Goal: Task Accomplishment & Management: Manage account settings

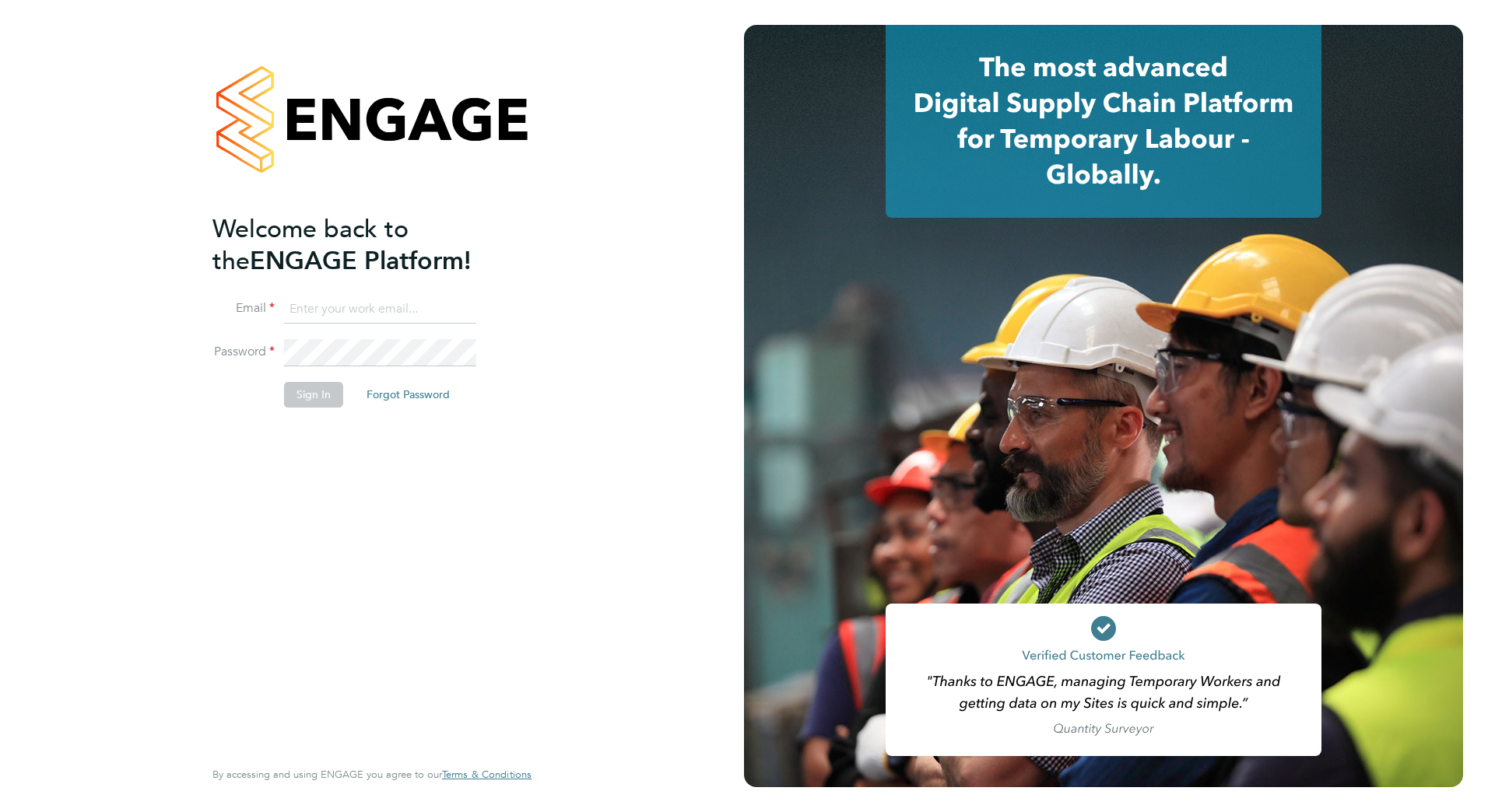
type input "john.taylor@vistry.co.uk"
click at [314, 399] on button "Sign In" at bounding box center [314, 394] width 59 height 25
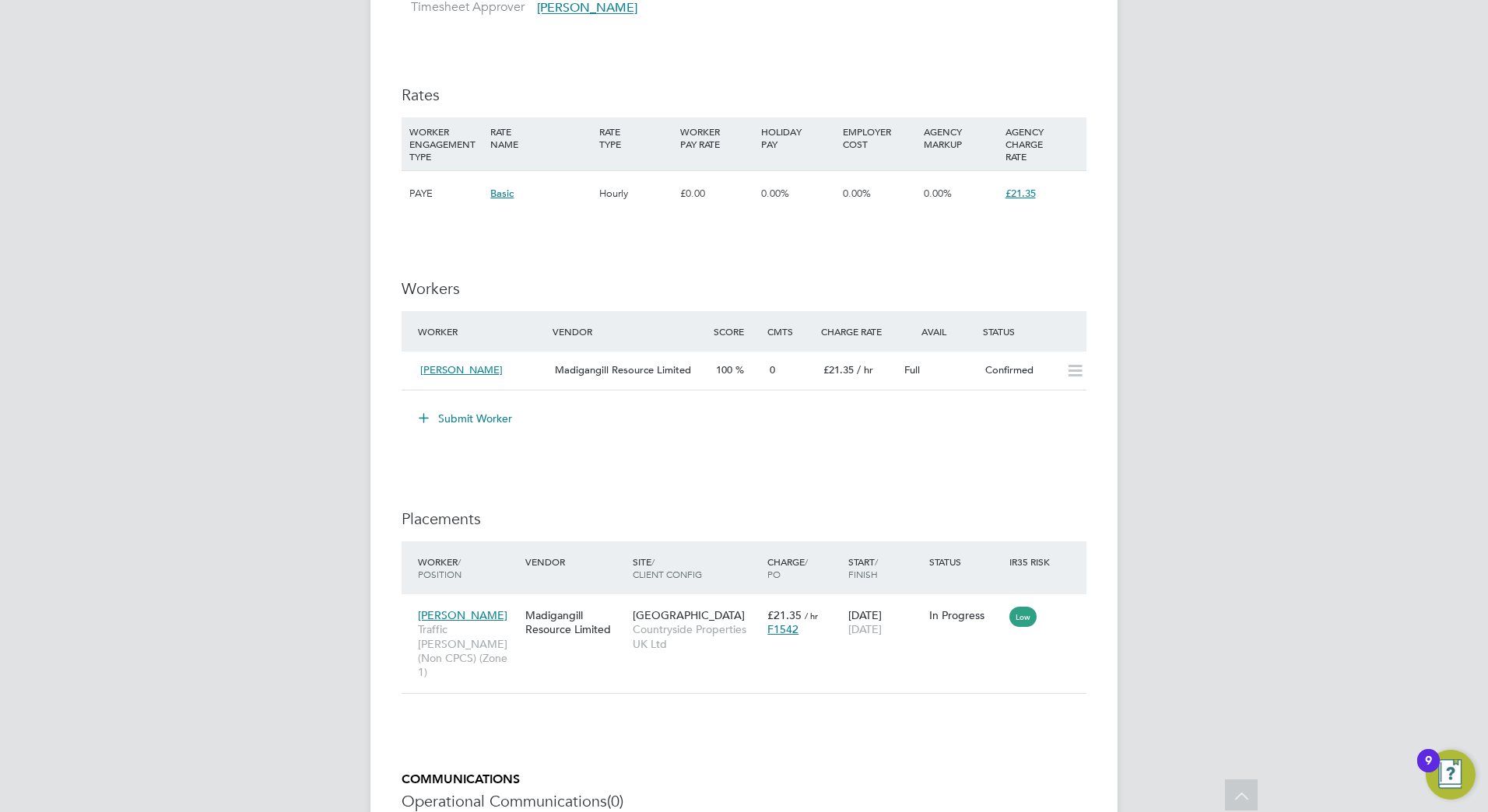
scroll to position [1284, 0]
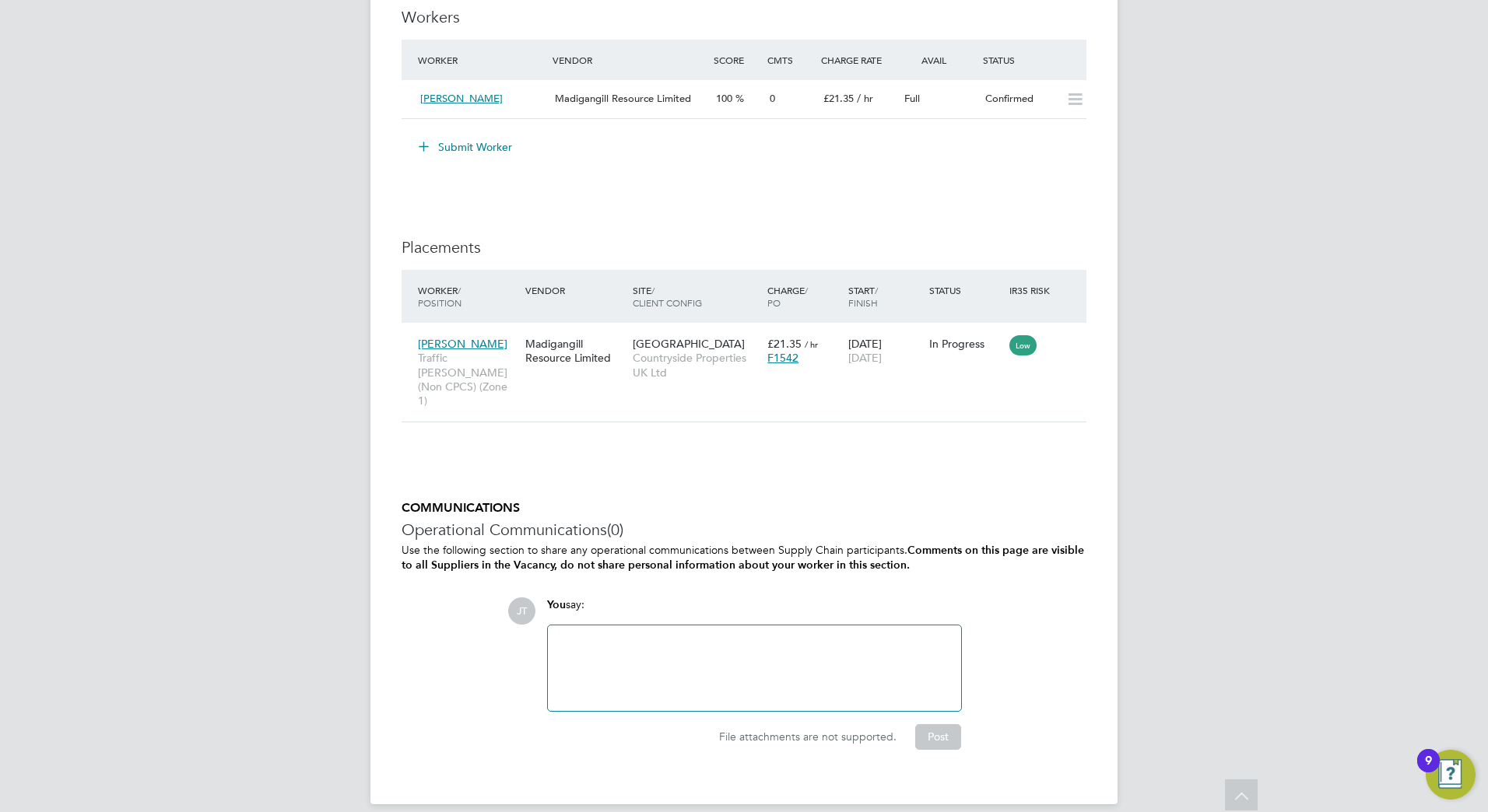
click at [585, 650] on div at bounding box center [755, 669] width 395 height 67
click at [941, 724] on button "Post" at bounding box center [938, 736] width 46 height 25
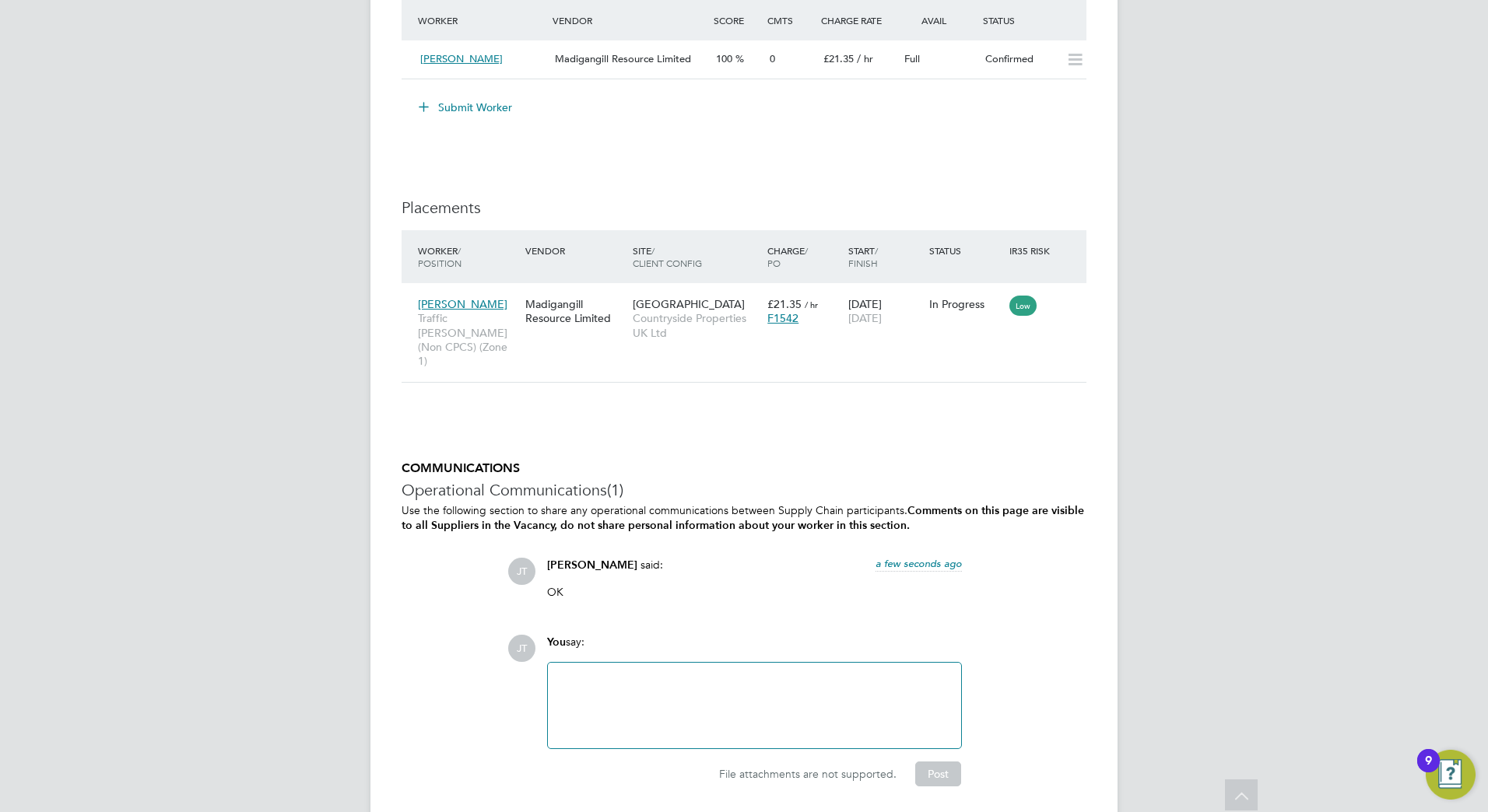
scroll to position [1361, 0]
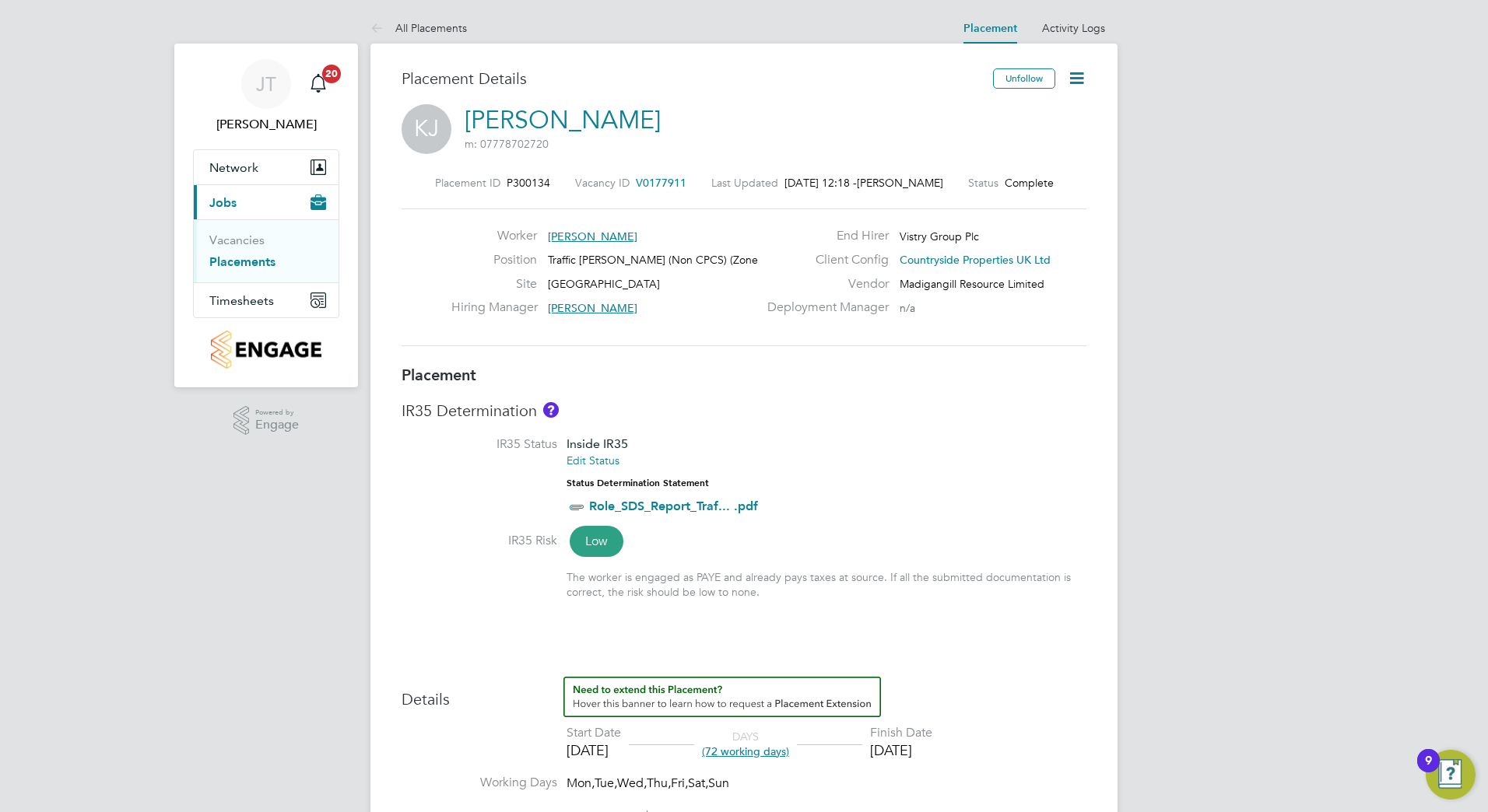
scroll to position [234, 0]
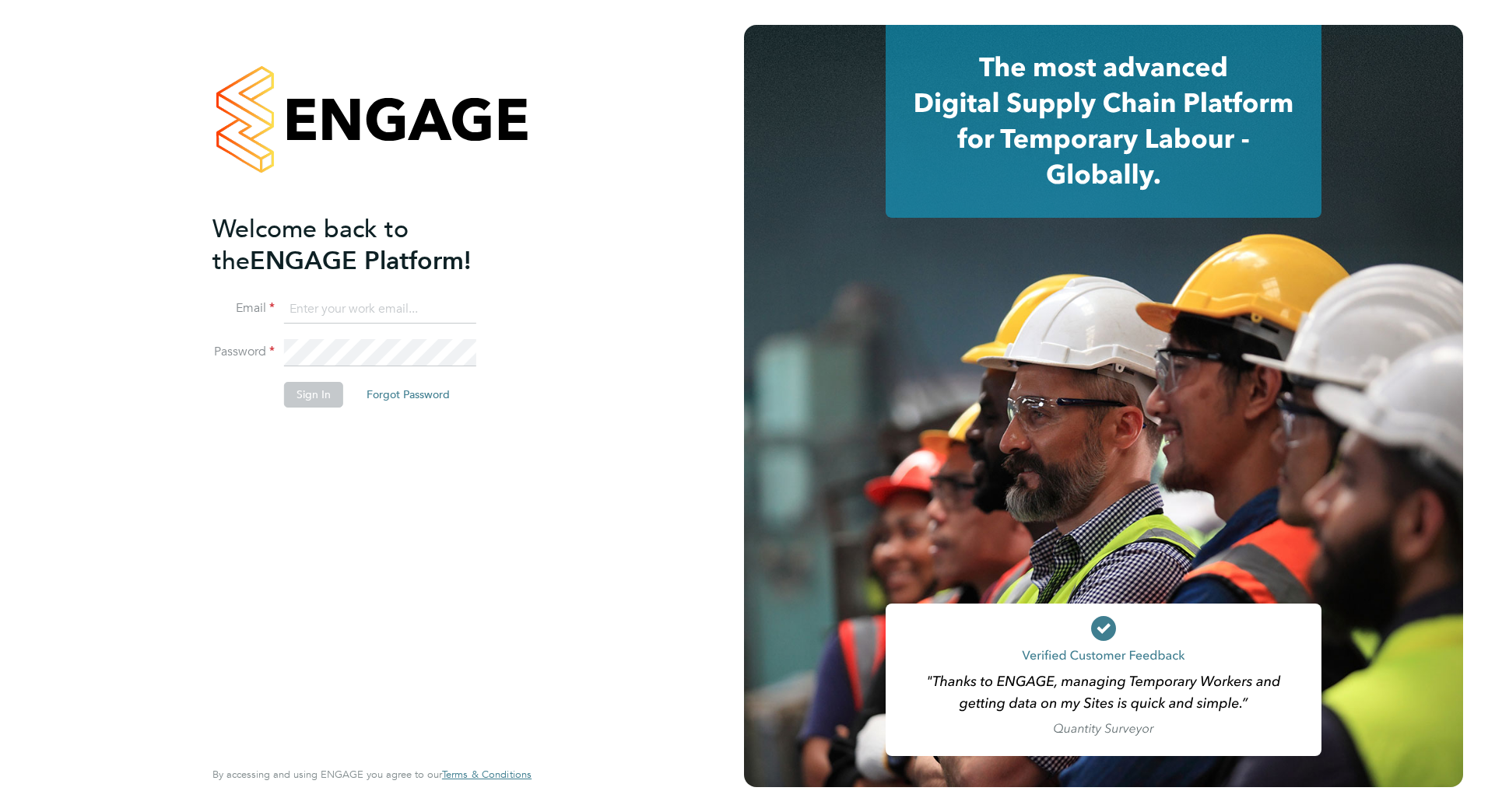
type input "john.taylor@vistry.co.uk"
click at [311, 396] on button "Sign In" at bounding box center [314, 394] width 59 height 25
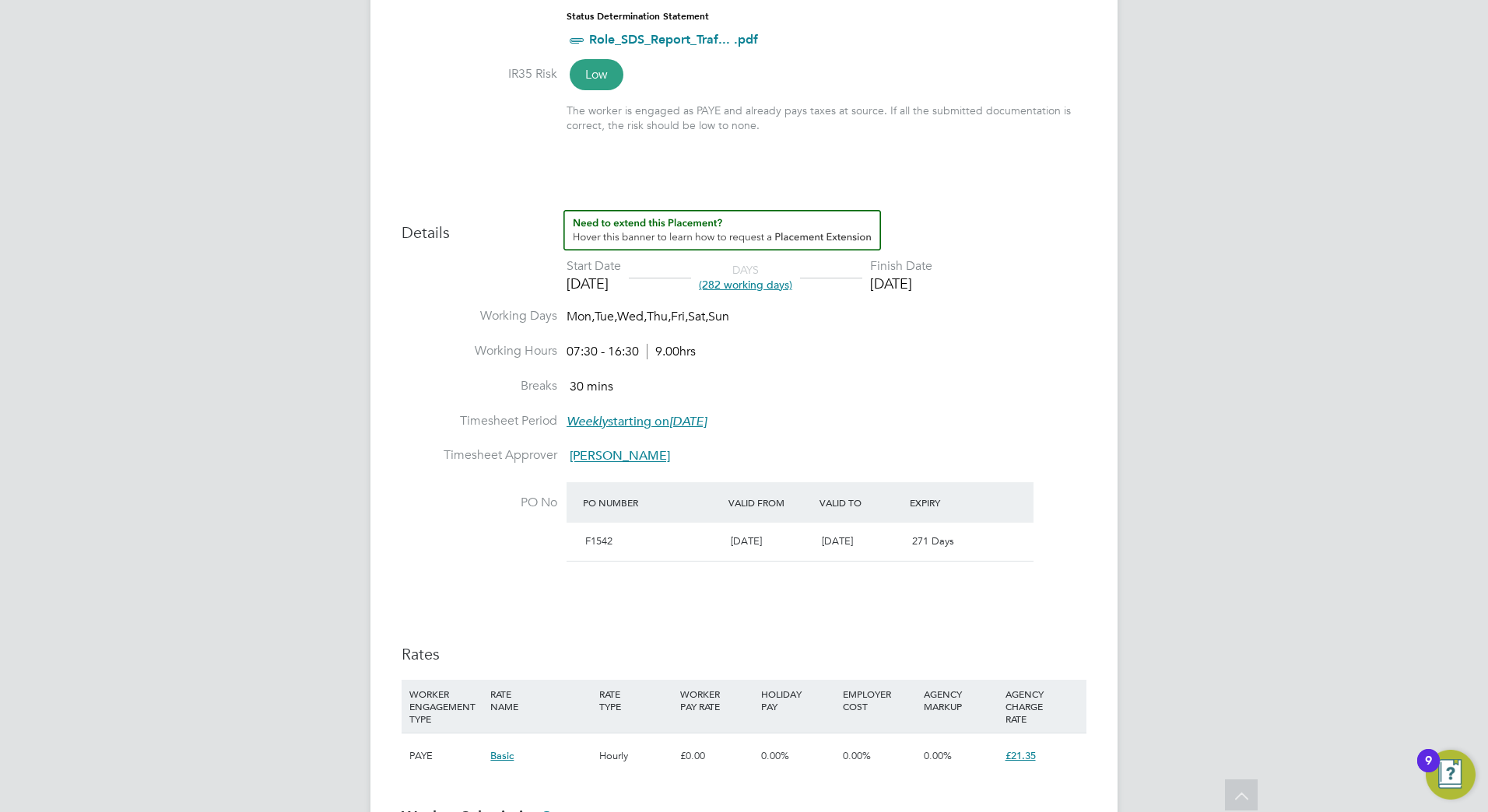
scroll to position [623, 0]
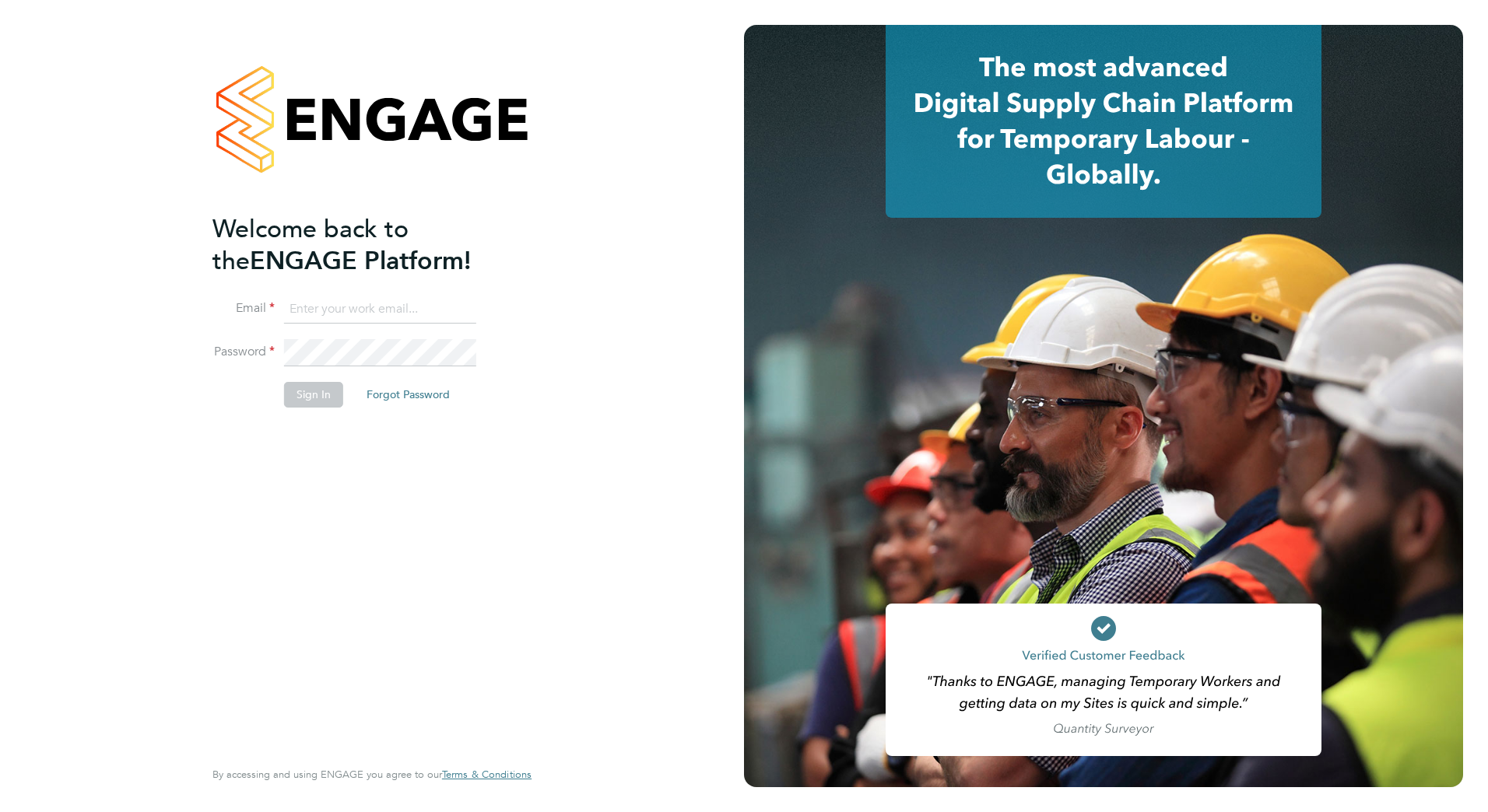
type input "[PERSON_NAME][EMAIL_ADDRESS][PERSON_NAME][DOMAIN_NAME]"
click at [318, 395] on button "Sign In" at bounding box center [314, 394] width 59 height 25
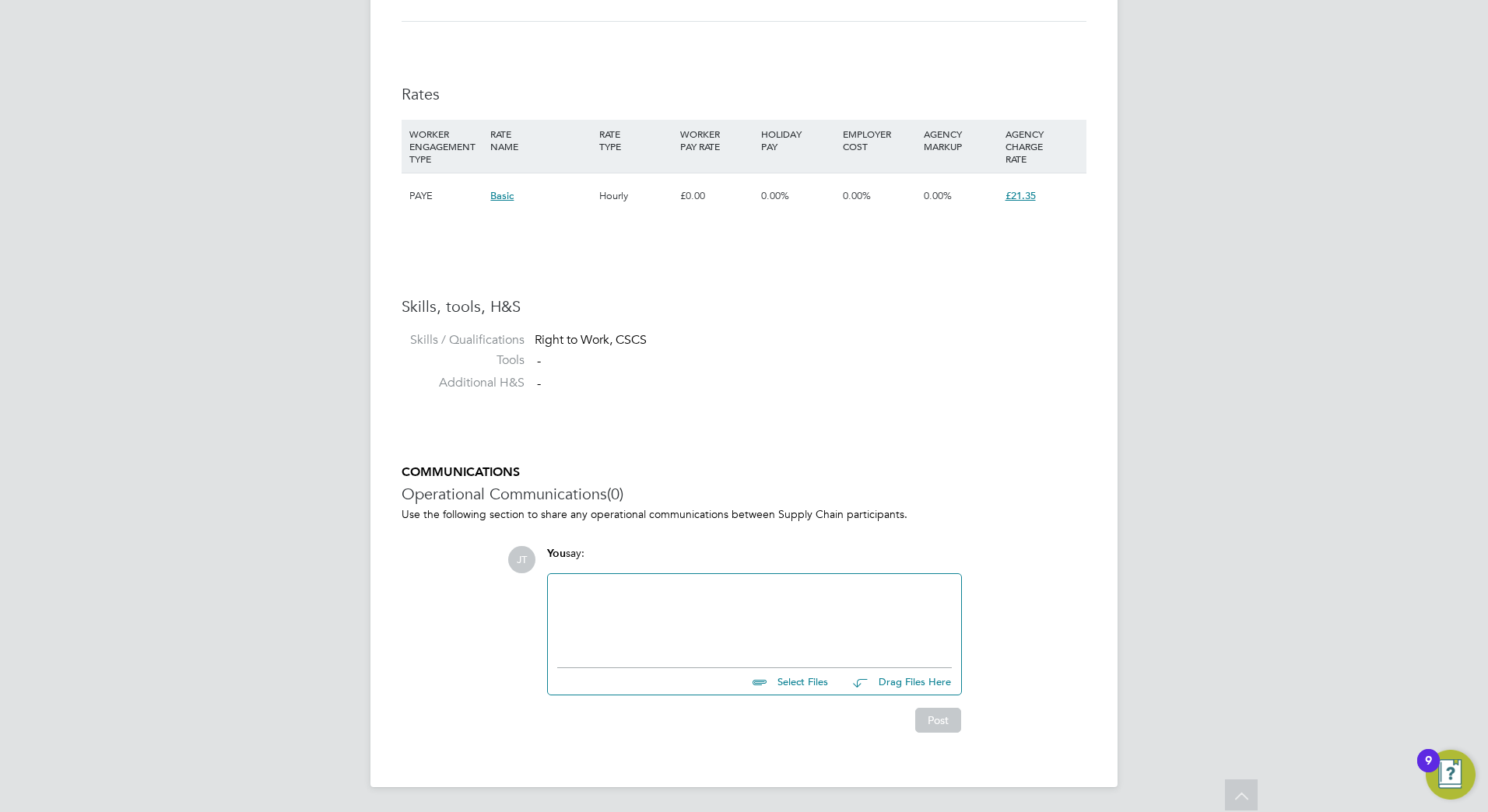
click at [635, 600] on div at bounding box center [755, 618] width 395 height 67
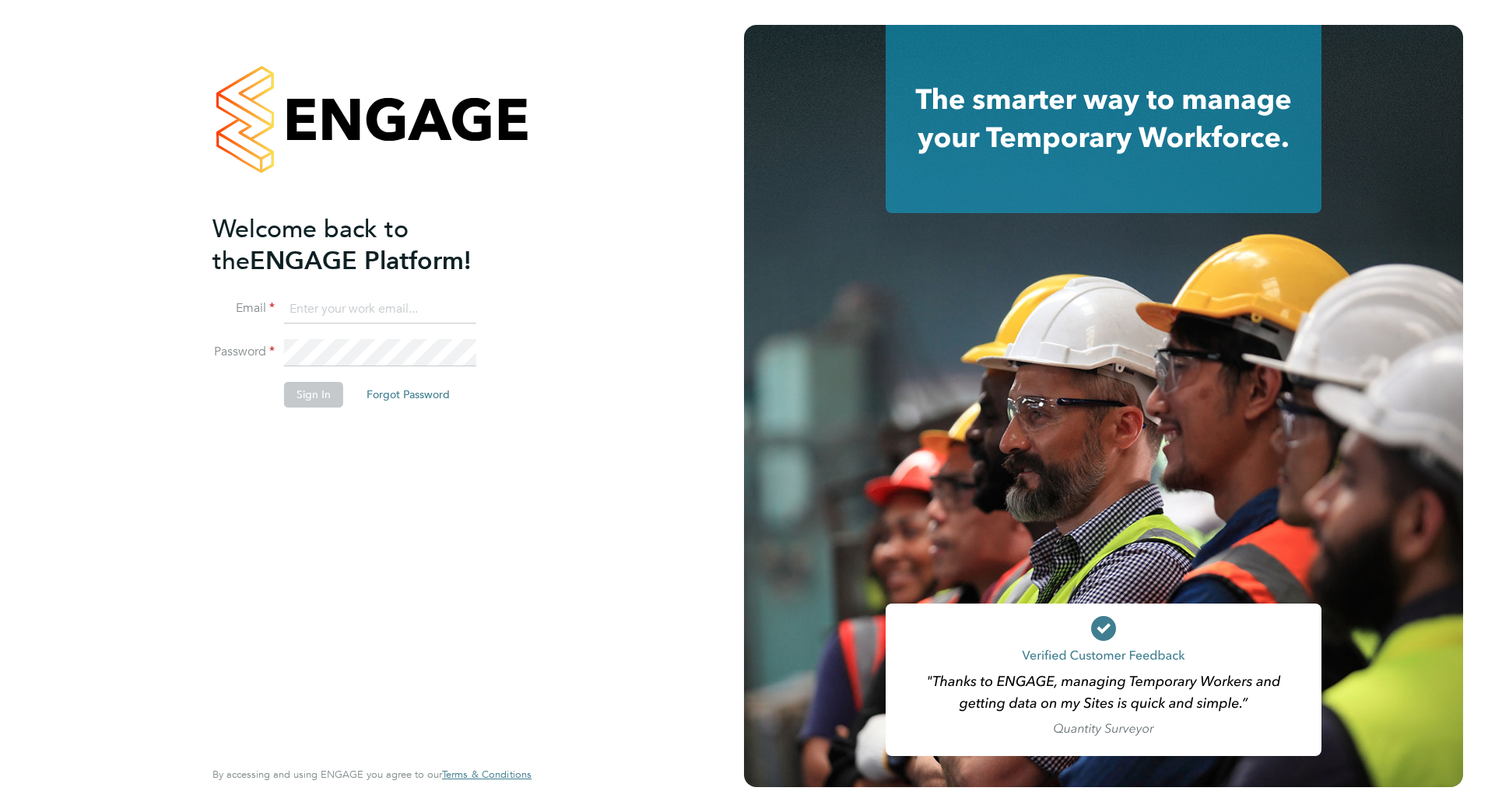
type input "[PERSON_NAME][EMAIL_ADDRESS][PERSON_NAME][DOMAIN_NAME]"
click at [311, 397] on button "Sign In" at bounding box center [314, 394] width 59 height 25
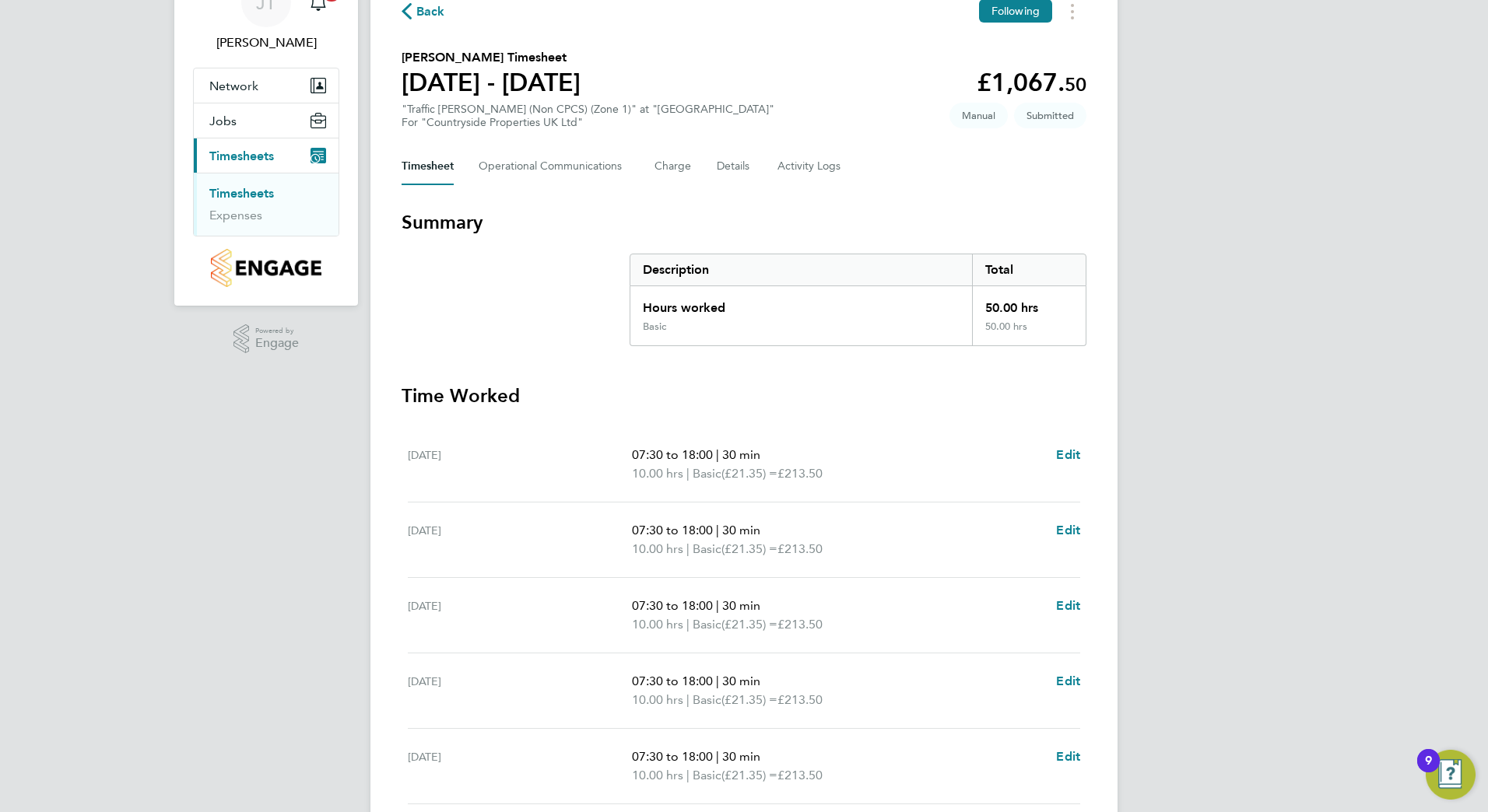
scroll to position [325, 0]
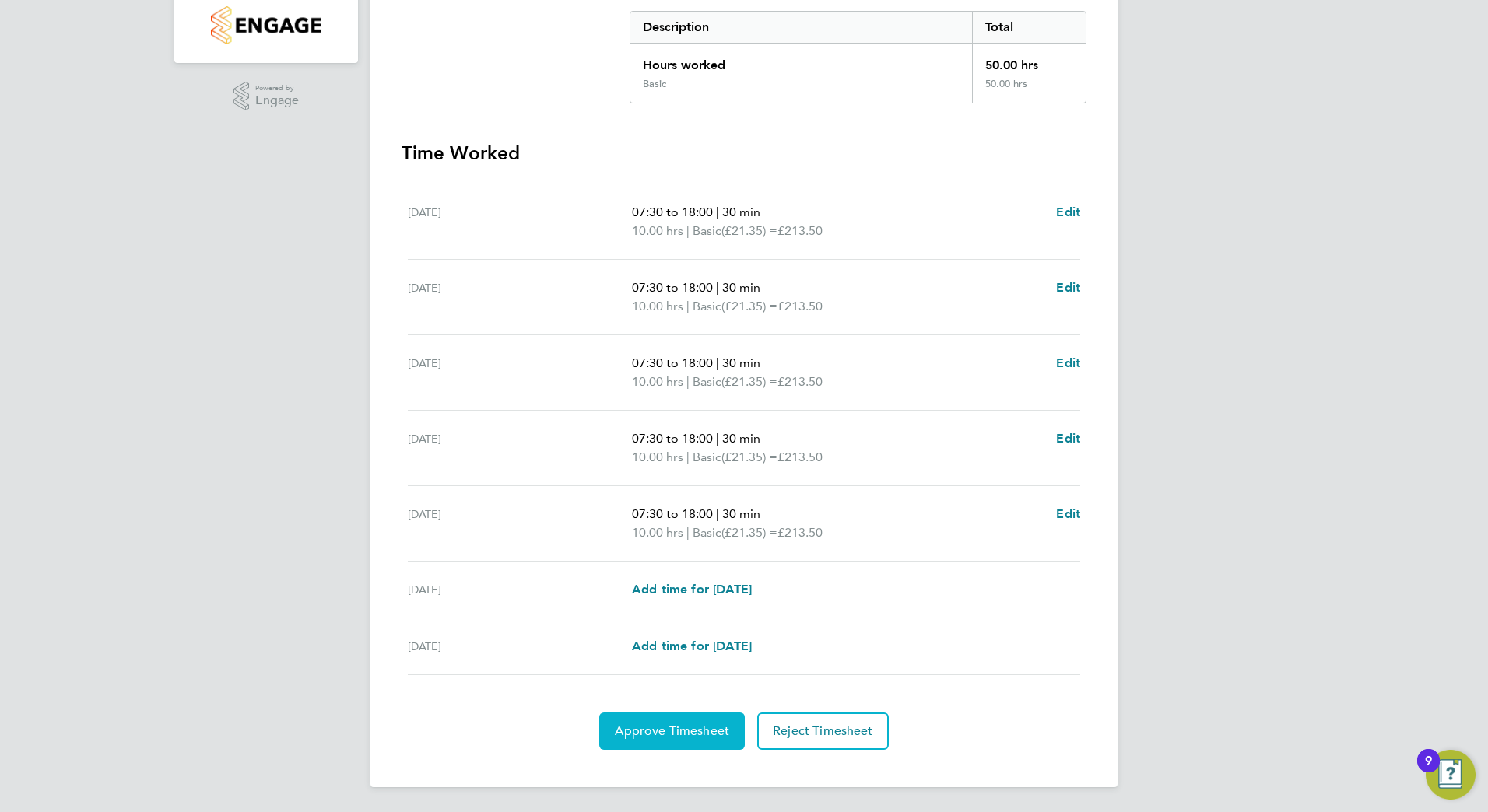
click at [697, 727] on span "Approve Timesheet" at bounding box center [672, 732] width 114 height 16
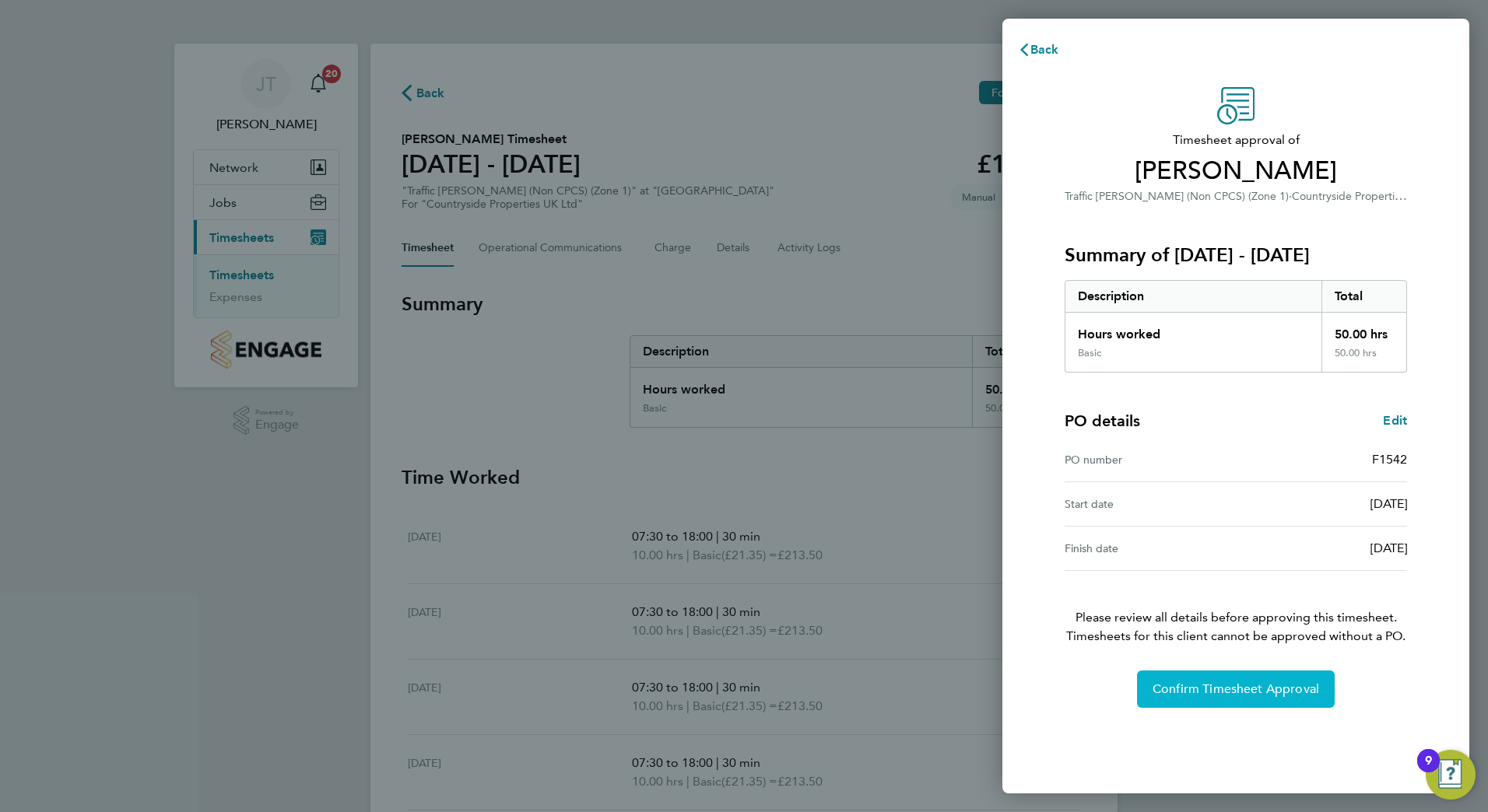
click at [1269, 691] on span "Confirm Timesheet Approval" at bounding box center [1235, 690] width 167 height 16
